Goal: Information Seeking & Learning: Learn about a topic

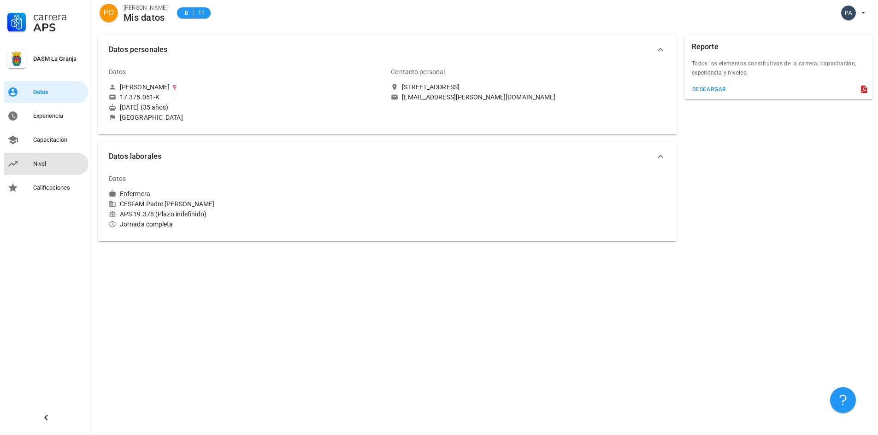
click at [52, 171] on div "Nivel" at bounding box center [59, 164] width 52 height 15
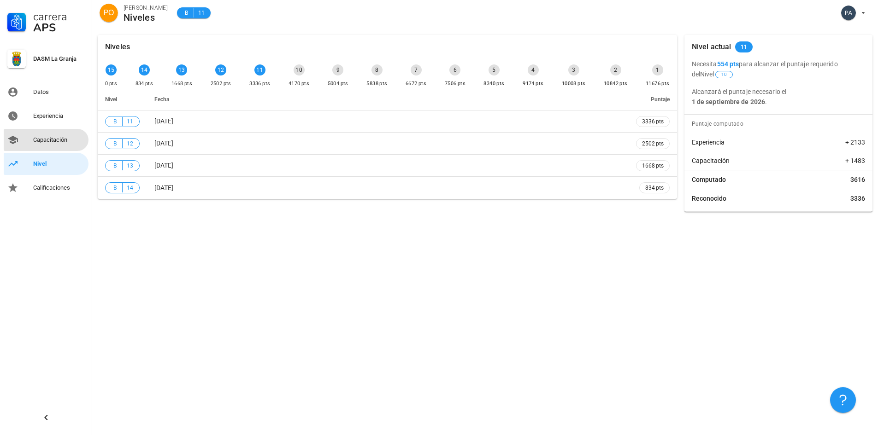
click at [61, 147] on div "Capacitación" at bounding box center [59, 140] width 52 height 15
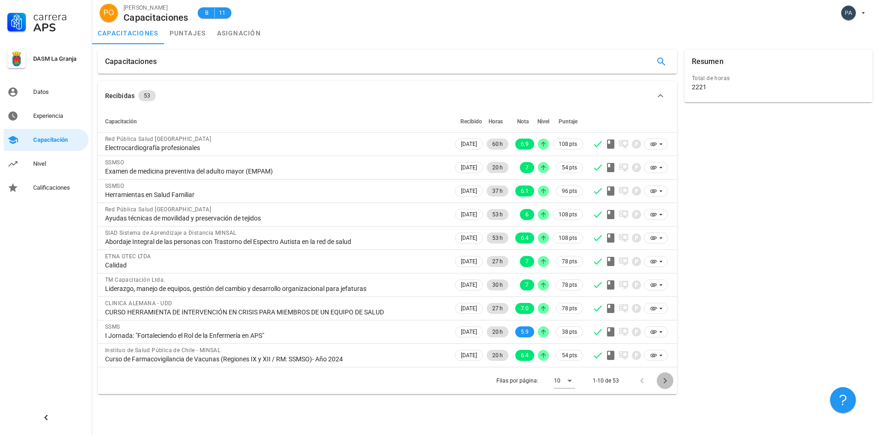
click at [666, 382] on icon "Página siguiente" at bounding box center [664, 381] width 11 height 11
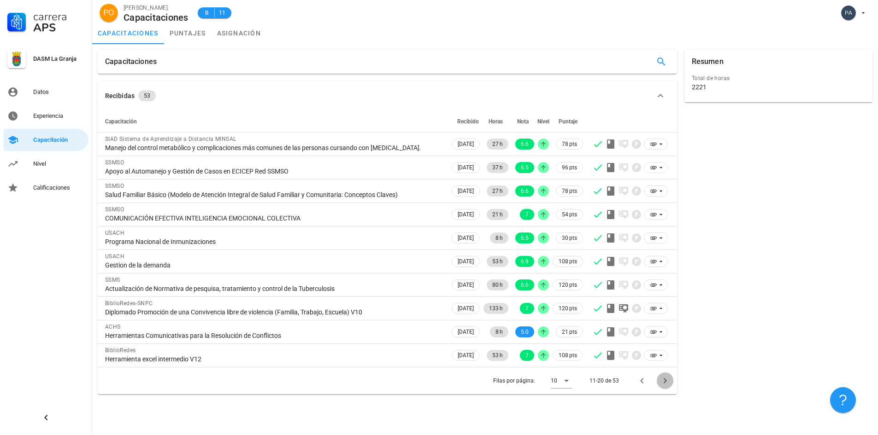
click at [666, 382] on button "Página siguiente" at bounding box center [665, 381] width 17 height 17
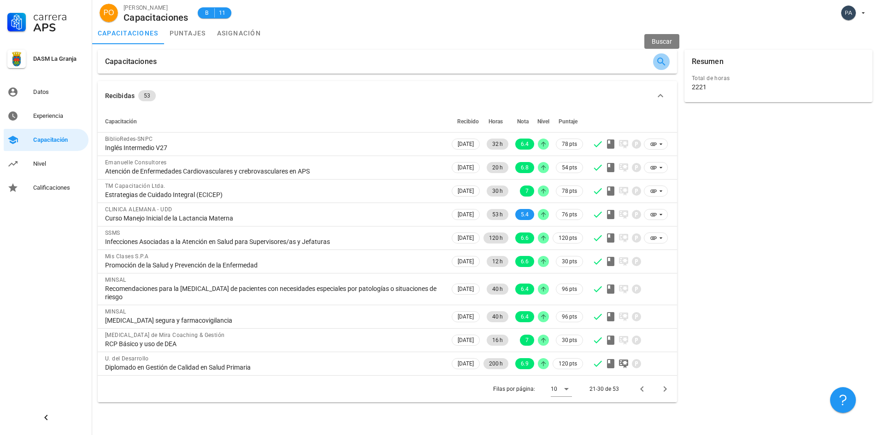
click at [665, 59] on icon "button" at bounding box center [661, 61] width 11 height 11
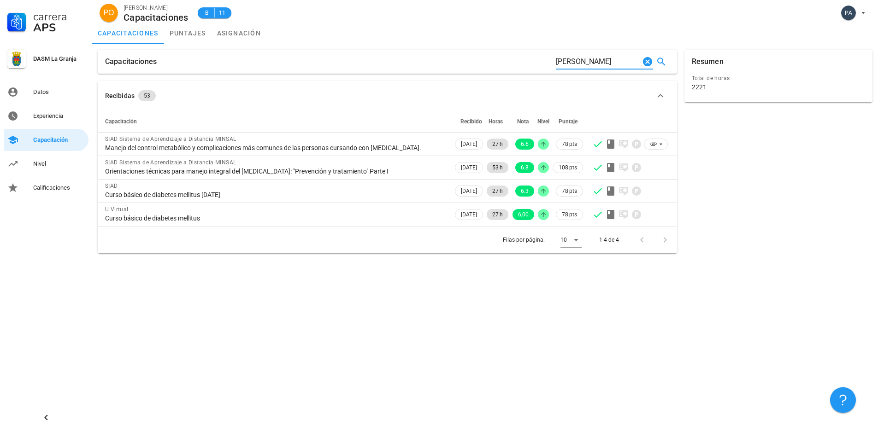
drag, startPoint x: 588, startPoint y: 62, endPoint x: 526, endPoint y: 68, distance: 61.5
click at [533, 61] on div "Capacitaciones [PERSON_NAME]" at bounding box center [387, 62] width 579 height 24
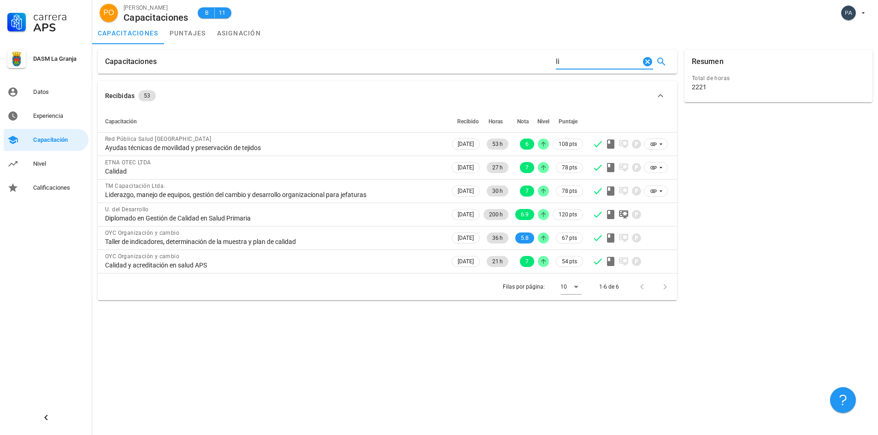
type input "l"
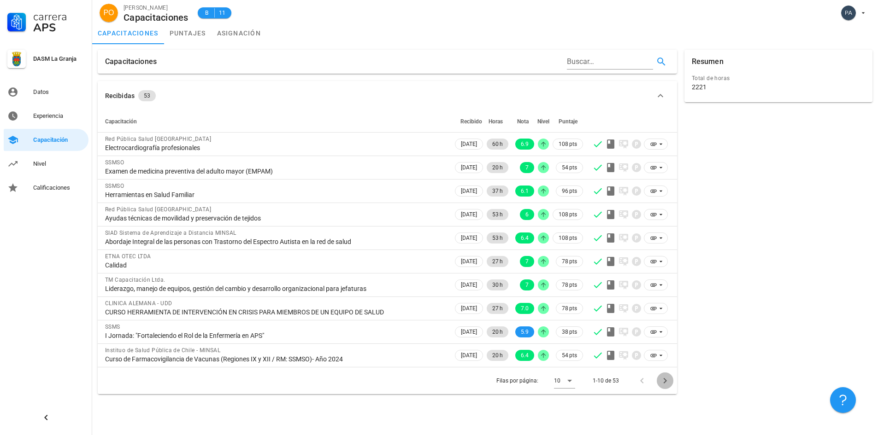
click at [667, 382] on icon "Página siguiente" at bounding box center [664, 381] width 11 height 11
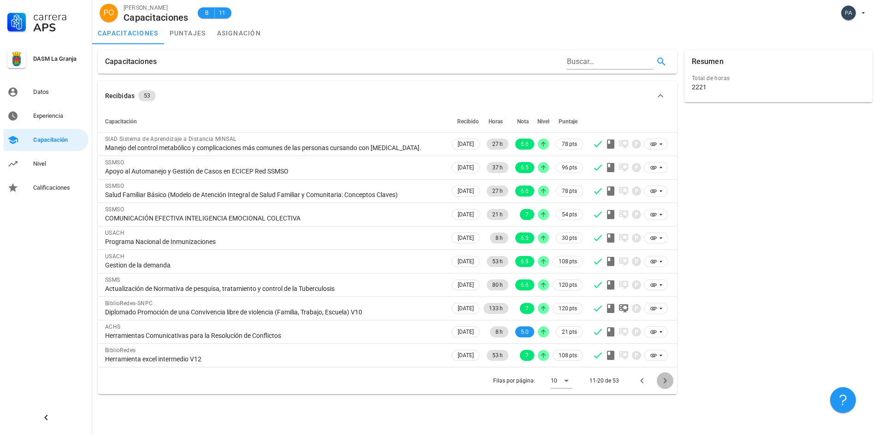
click at [667, 382] on button "Página siguiente" at bounding box center [665, 381] width 17 height 17
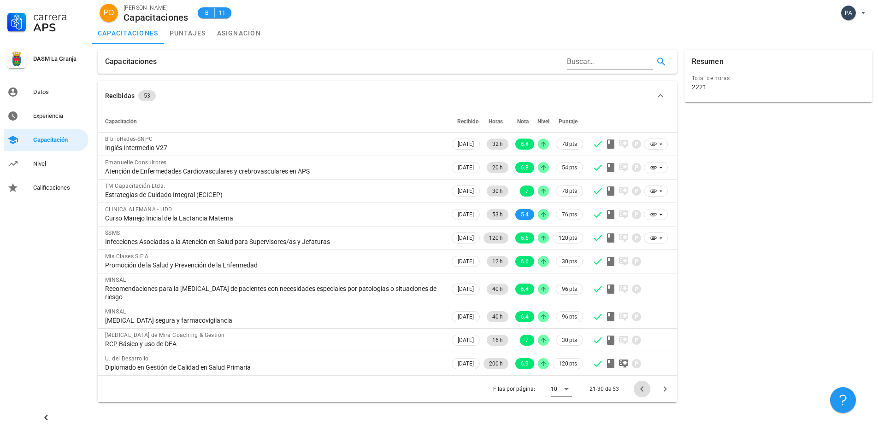
click at [643, 390] on icon "Página anterior" at bounding box center [641, 389] width 11 height 11
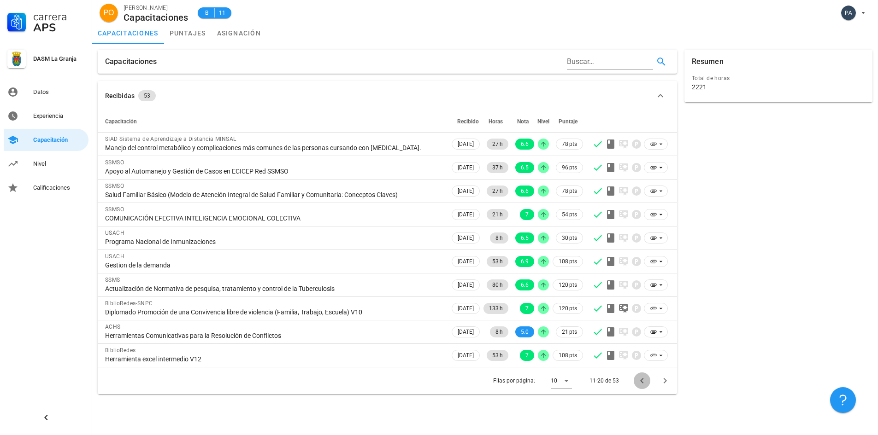
click at [643, 387] on icon "Página anterior" at bounding box center [641, 381] width 11 height 11
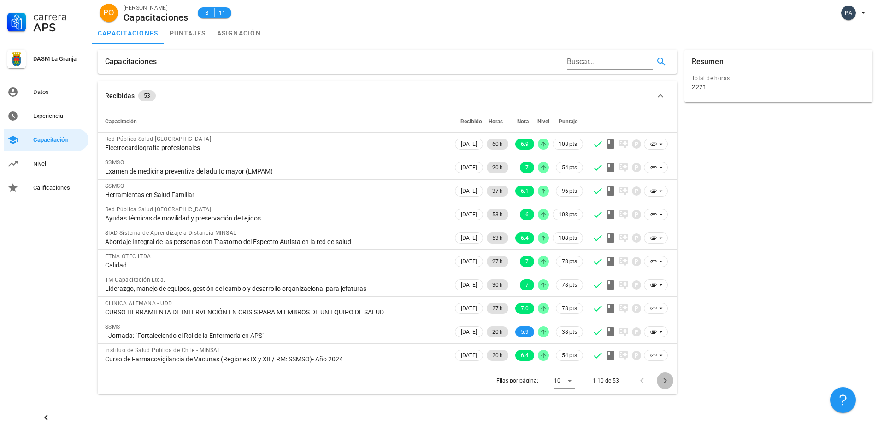
click at [667, 382] on icon "Página siguiente" at bounding box center [664, 381] width 11 height 11
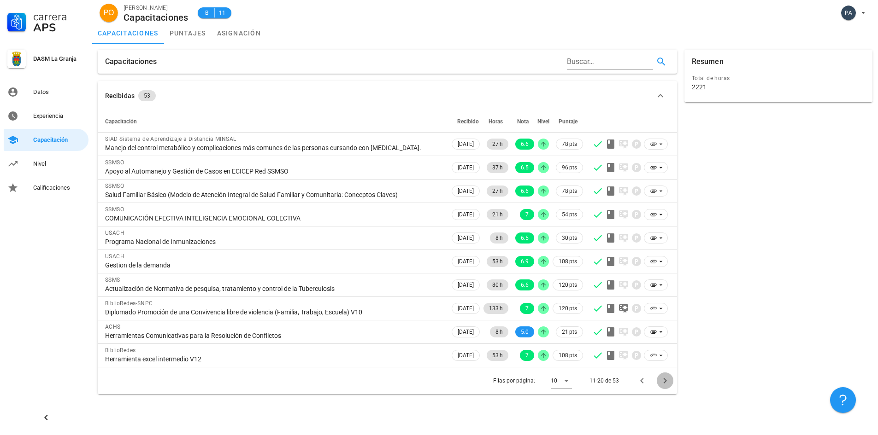
click at [667, 382] on button "Página siguiente" at bounding box center [665, 381] width 17 height 17
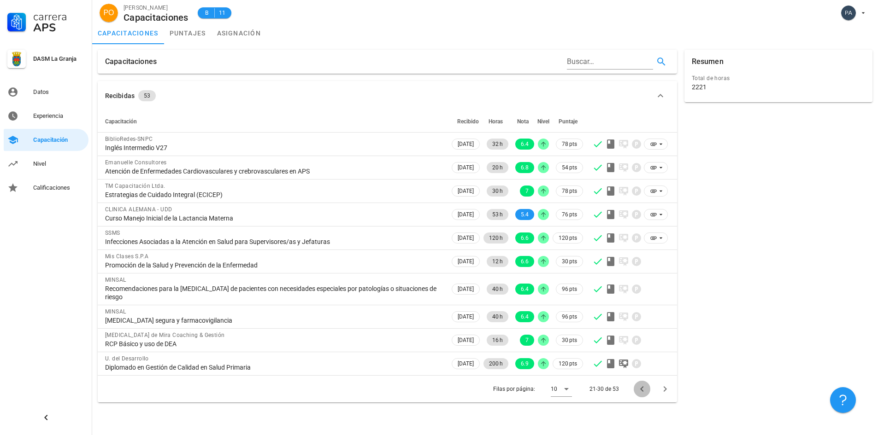
click at [643, 389] on icon "Página anterior" at bounding box center [641, 389] width 11 height 11
